Goal: Task Accomplishment & Management: Complete application form

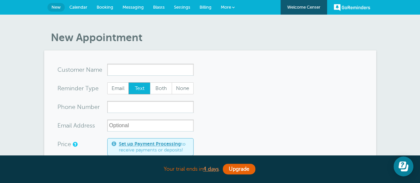
click at [226, 5] on span "More" at bounding box center [226, 7] width 10 height 5
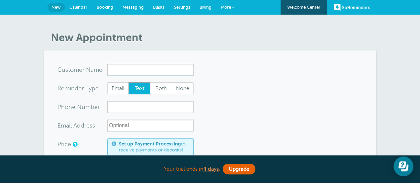
click at [87, 3] on link "Calendar" at bounding box center [78, 7] width 27 height 15
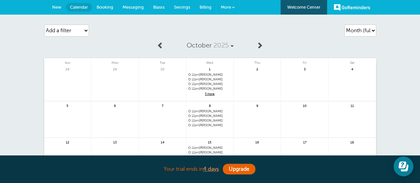
click at [228, 8] on span "More" at bounding box center [226, 7] width 10 height 5
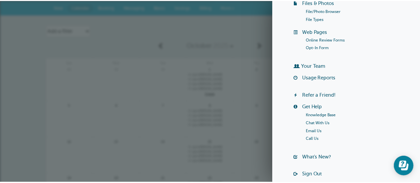
scroll to position [138, 0]
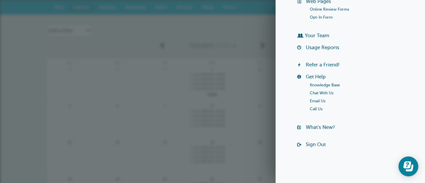
click at [217, 34] on div "Agenda Day Week Month (full view) Month (condensed) Add a filter Customer Searc…" at bounding box center [213, 30] width 332 height 19
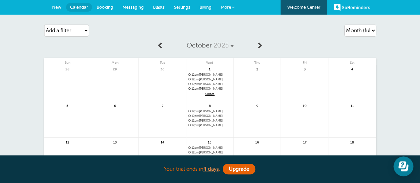
click at [206, 6] on span "Billing" at bounding box center [206, 7] width 12 height 5
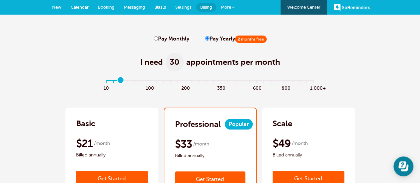
click at [121, 81] on input "range" at bounding box center [210, 81] width 215 height 1
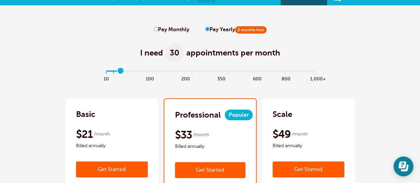
scroll to position [9, 0]
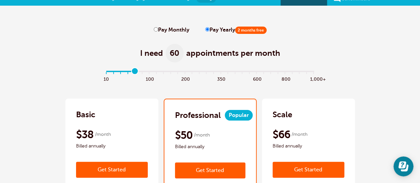
click at [134, 72] on input "range" at bounding box center [210, 72] width 215 height 1
click at [128, 73] on input "range" at bounding box center [210, 72] width 215 height 1
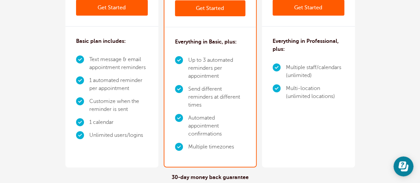
scroll to position [0, 0]
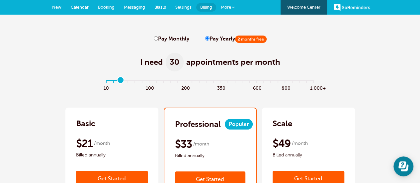
click at [121, 82] on input "range" at bounding box center [210, 81] width 215 height 1
type input "3"
click at [127, 81] on input "range" at bounding box center [210, 81] width 215 height 1
click at [82, 6] on span "Calendar" at bounding box center [80, 7] width 18 height 5
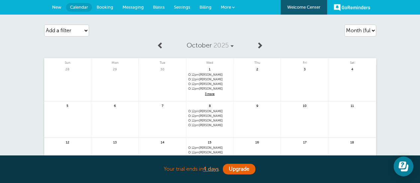
click at [205, 11] on link "Billing" at bounding box center [205, 7] width 21 height 15
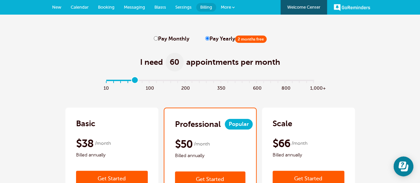
click at [134, 82] on input "range" at bounding box center [210, 81] width 215 height 1
click at [129, 81] on input "range" at bounding box center [210, 81] width 215 height 1
click at [122, 81] on input "range" at bounding box center [210, 81] width 215 height 1
click at [127, 81] on input "range" at bounding box center [210, 81] width 215 height 1
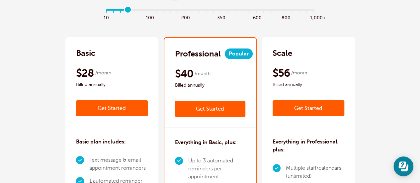
scroll to position [43, 0]
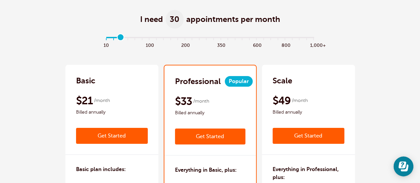
click at [121, 38] on input "range" at bounding box center [210, 38] width 215 height 1
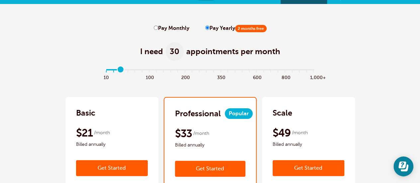
scroll to position [7, 0]
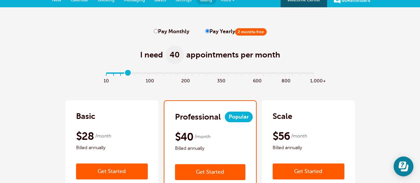
click at [128, 74] on input "range" at bounding box center [210, 74] width 215 height 1
click at [118, 74] on input "range" at bounding box center [210, 74] width 215 height 1
click at [114, 74] on input "range" at bounding box center [210, 74] width 215 height 1
click at [127, 74] on input "range" at bounding box center [210, 74] width 215 height 1
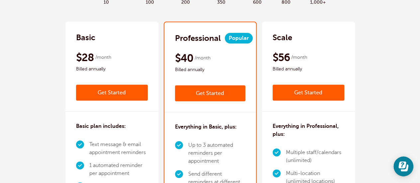
scroll to position [86, 0]
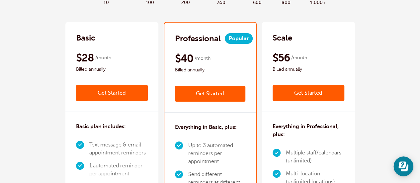
click at [103, 93] on link "Get Started" at bounding box center [112, 93] width 72 height 16
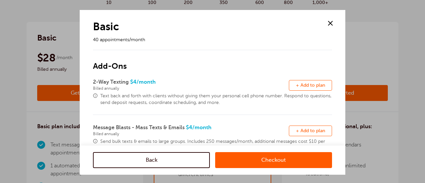
click at [334, 19] on span at bounding box center [331, 23] width 10 height 10
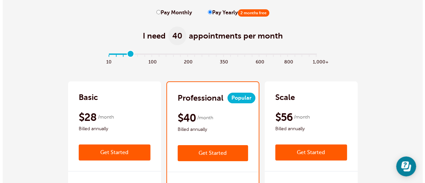
scroll to position [25, 0]
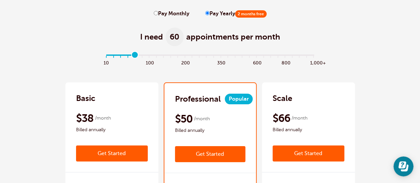
click at [135, 56] on input "range" at bounding box center [210, 56] width 215 height 1
type input "3"
click at [128, 56] on input "range" at bounding box center [210, 56] width 215 height 1
click at [83, 96] on div "Basic" at bounding box center [112, 98] width 72 height 11
click at [87, 157] on link "Get Started" at bounding box center [112, 154] width 72 height 16
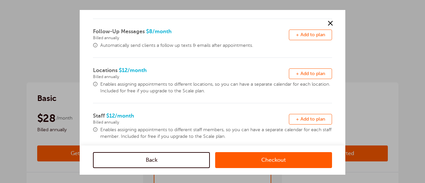
scroll to position [235, 0]
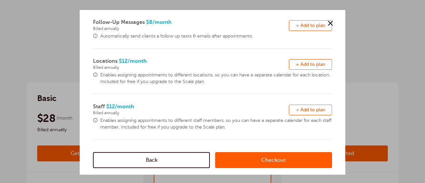
click at [249, 156] on link "Checkout" at bounding box center [273, 160] width 117 height 16
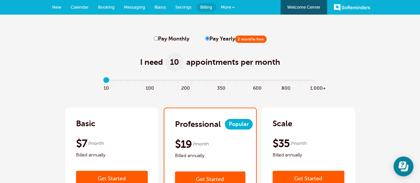
click at [162, 43] on div "I need 10 appointments per month" at bounding box center [210, 58] width 407 height 33
click at [163, 42] on label "Pay Monthly" at bounding box center [172, 39] width 36 height 6
click at [158, 41] on input "Pay Monthly" at bounding box center [156, 38] width 4 height 4
radio input "true"
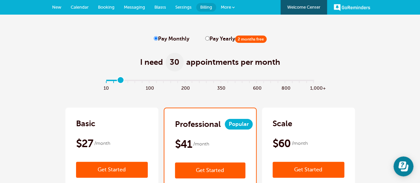
click at [124, 82] on input "range" at bounding box center [210, 81] width 215 height 1
click at [129, 82] on input "range" at bounding box center [210, 81] width 215 height 1
click at [121, 82] on input "range" at bounding box center [210, 81] width 215 height 1
click at [128, 81] on input "range" at bounding box center [210, 81] width 215 height 1
type input "2"
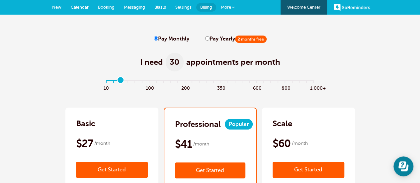
click at [121, 81] on input "range" at bounding box center [210, 81] width 215 height 1
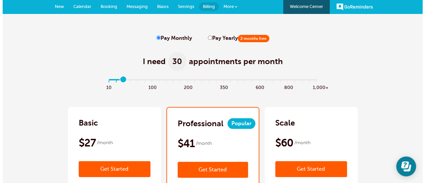
scroll to position [52, 0]
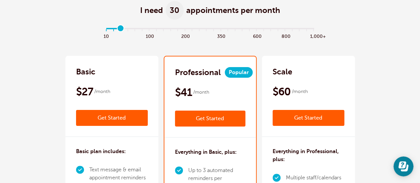
click at [98, 121] on link "Get Started" at bounding box center [112, 118] width 72 height 16
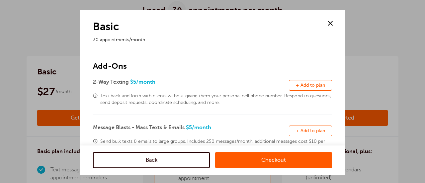
click at [257, 164] on link "Checkout" at bounding box center [273, 160] width 117 height 16
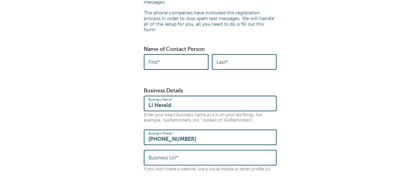
scroll to position [76, 0]
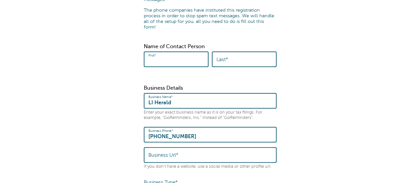
click at [172, 55] on input "First*" at bounding box center [175, 59] width 55 height 14
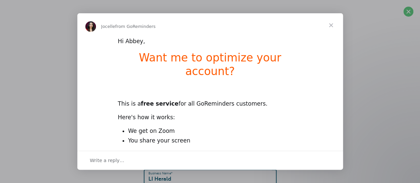
scroll to position [0, 0]
click at [333, 25] on span "Close" at bounding box center [331, 25] width 24 height 24
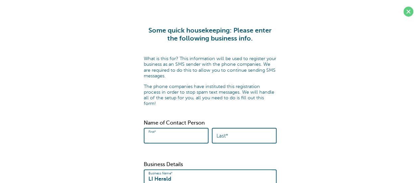
click at [175, 129] on input "First*" at bounding box center [175, 136] width 55 height 14
type input "Abbey"
type input "Salvemini"
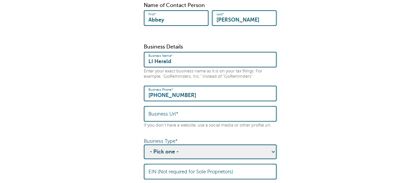
scroll to position [118, 0]
click at [200, 106] on input "Business Url*" at bounding box center [210, 113] width 124 height 14
type input "liherald.com"
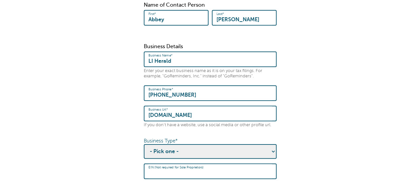
drag, startPoint x: 188, startPoint y: 159, endPoint x: 188, endPoint y: 148, distance: 11.0
click at [188, 148] on div "Business Details Business Name* LI Herald Enter your exact business name as it …" at bounding box center [210, 133] width 133 height 178
click at [188, 148] on select "- Pick one - Sole Proprietorship Partnership Limited Liability Corporation Co-o…" at bounding box center [210, 151] width 133 height 15
click at [320, 76] on form "Some quick housekeeping: Please enter the following business info. What is this…" at bounding box center [210, 124] width 407 height 430
click at [239, 138] on div "Business Type* - Pick one - Sole Proprietorship Partnership Limited Liability C…" at bounding box center [210, 148] width 133 height 21
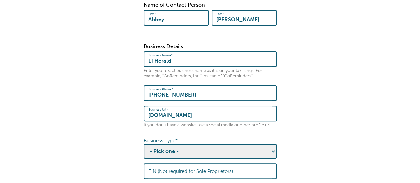
click at [235, 144] on select "- Pick one - Sole Proprietorship Partnership Limited Liability Corporation Co-o…" at bounding box center [210, 151] width 133 height 15
click at [144, 144] on select "- Pick one - Sole Proprietorship Partnership Limited Liability Corporation Co-o…" at bounding box center [210, 151] width 133 height 15
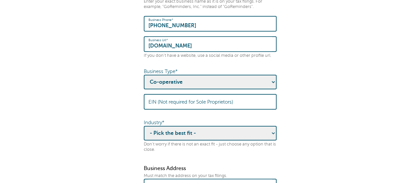
click at [256, 77] on select "- Pick one - Sole Proprietorship Partnership Limited Liability Corporation Co-o…" at bounding box center [210, 82] width 133 height 15
select select "Corporation"
click at [144, 75] on select "- Pick one - Sole Proprietorship Partnership Limited Liability Corporation Co-o…" at bounding box center [210, 82] width 133 height 15
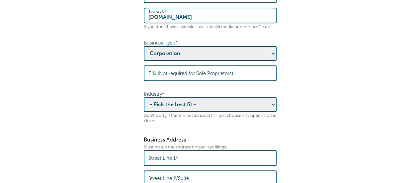
click at [248, 99] on select "- Pick the best fit - Agriculture Automotive Banking Consumer Education Electro…" at bounding box center [210, 104] width 133 height 15
select select "MEDIA"
click at [144, 97] on select "- Pick the best fit - Agriculture Automotive Banking Consumer Education Electro…" at bounding box center [210, 104] width 133 height 15
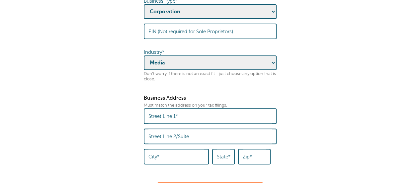
scroll to position [263, 0]
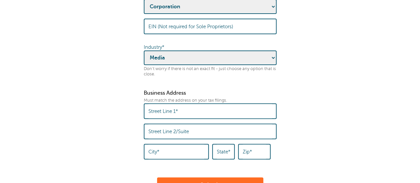
click at [231, 104] on input "Street Line 1*" at bounding box center [210, 111] width 124 height 14
type input "2 Endo Blvd"
click at [183, 148] on input "City*" at bounding box center [176, 152] width 56 height 14
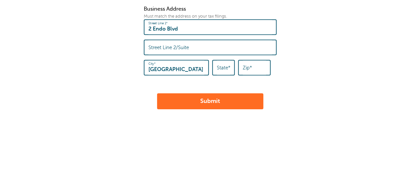
type input "Garden City"
type input "NY"
type input "11530"
click at [157, 93] on button "Submit" at bounding box center [210, 101] width 106 height 16
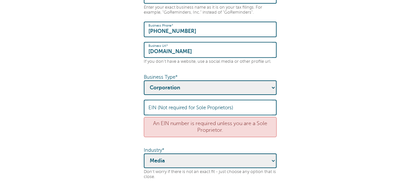
scroll to position [210, 0]
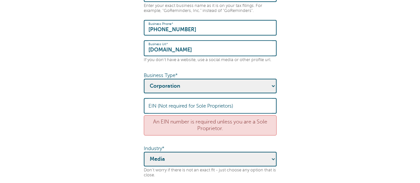
click at [249, 99] on input "EIN (Not required for Sole Proprietors)" at bounding box center [210, 106] width 124 height 14
click at [169, 79] on select "- Pick one - Sole Proprietorship Partnership Limited Liability Corporation Co-o…" at bounding box center [210, 86] width 133 height 15
select select "Sole Proprietorship"
click at [144, 79] on select "- Pick one - Sole Proprietorship Partnership Limited Liability Corporation Co-o…" at bounding box center [210, 86] width 133 height 15
click at [332, 60] on form "× Please check the errors below. Some quick housekeeping: Please enter the foll…" at bounding box center [210, 55] width 407 height 478
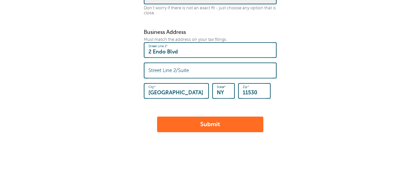
scroll to position [395, 0]
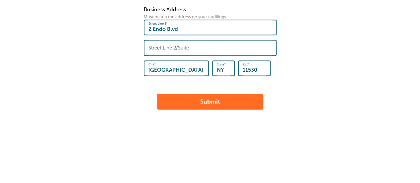
click at [232, 94] on button "Submit" at bounding box center [210, 102] width 106 height 16
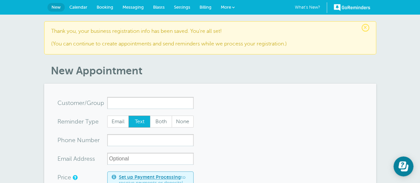
click at [82, 4] on link "Calendar" at bounding box center [78, 7] width 27 height 15
